Goal: Navigation & Orientation: Find specific page/section

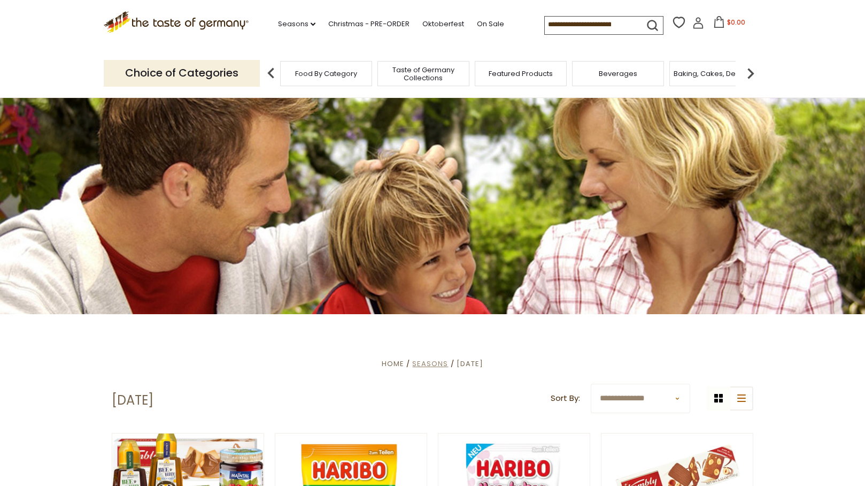
click at [412, 362] on span "Seasons" at bounding box center [430, 363] width 36 height 10
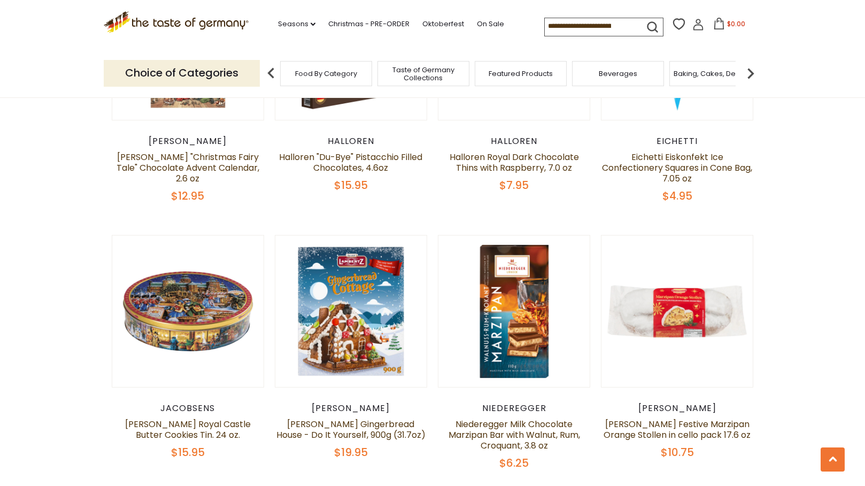
scroll to position [513, 0]
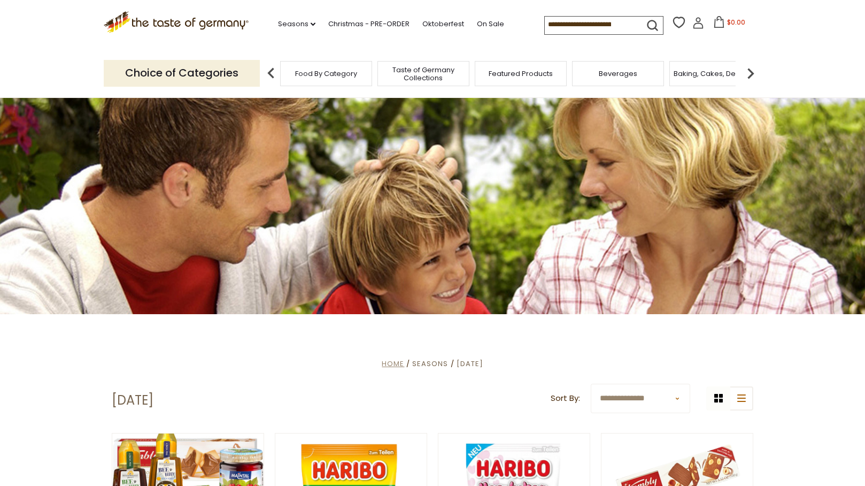
click at [382, 361] on span "Home" at bounding box center [393, 363] width 22 height 10
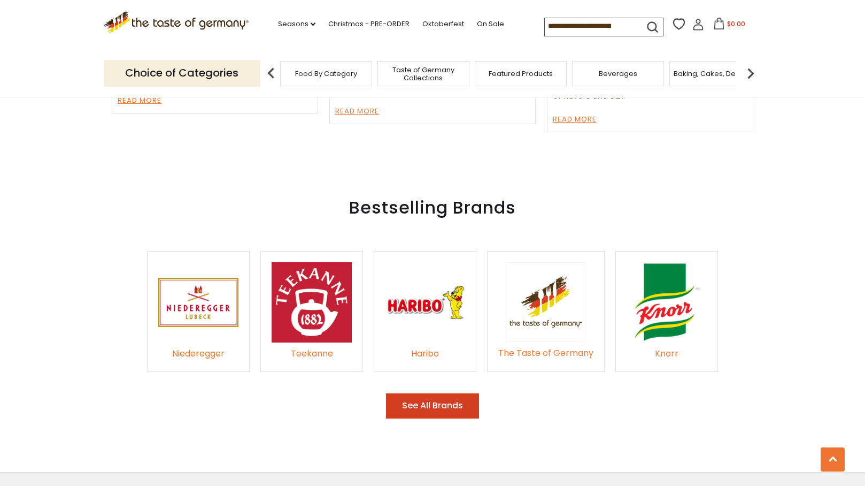
scroll to position [1498, 0]
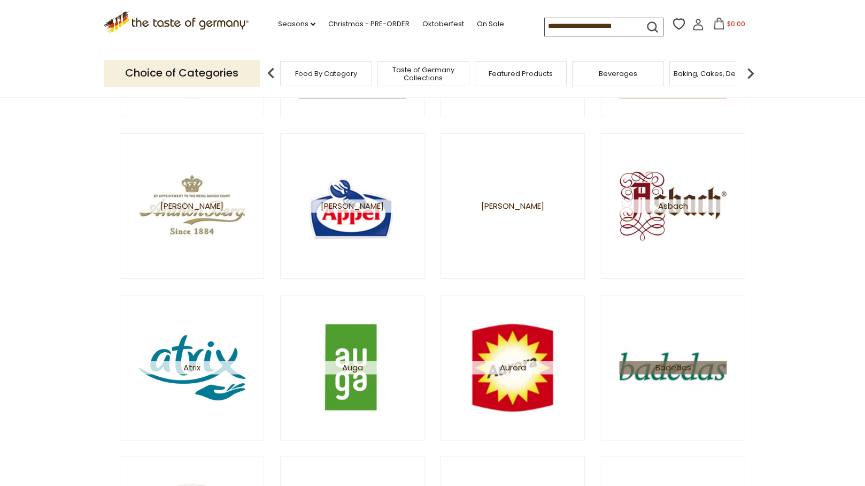
scroll to position [448, 0]
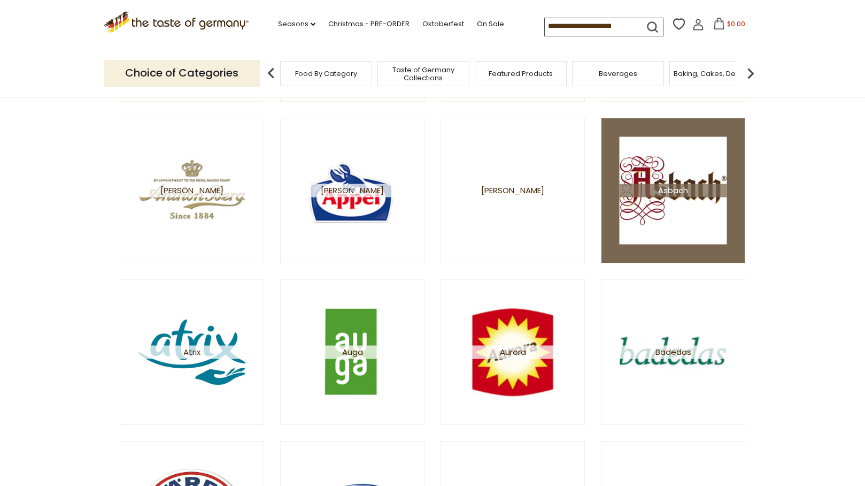
click at [668, 188] on span "Asbach" at bounding box center [674, 189] width 108 height 13
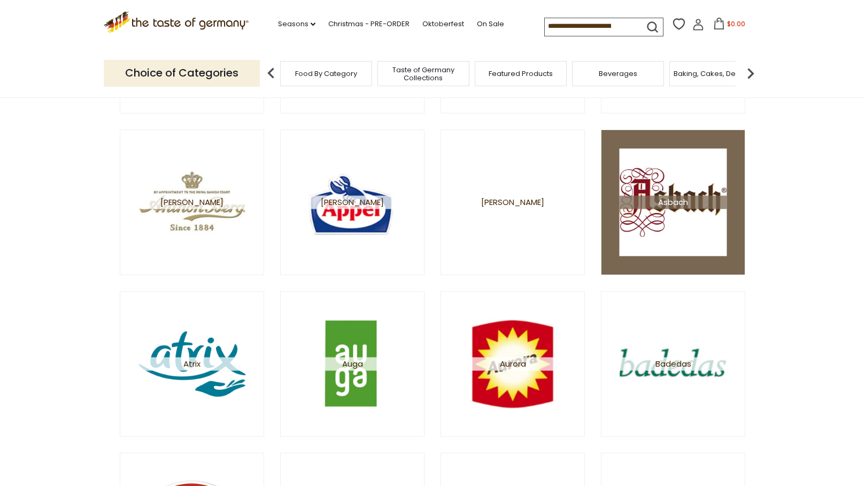
scroll to position [435, 0]
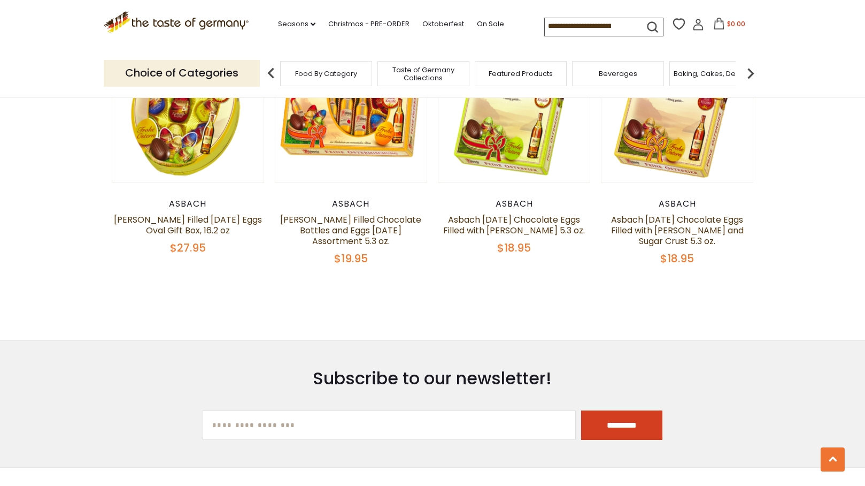
scroll to position [1243, 0]
